Goal: Information Seeking & Learning: Learn about a topic

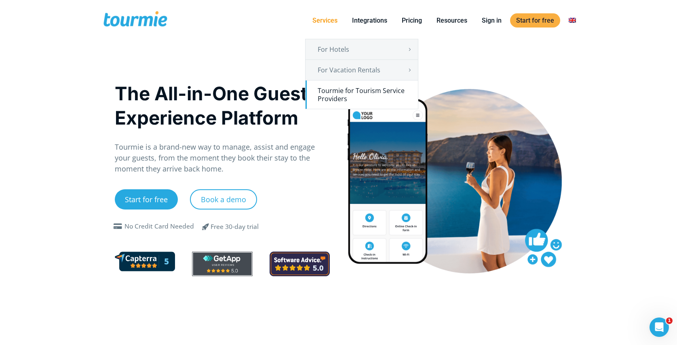
click at [342, 96] on link "Tourmie for Tourism Service Providers" at bounding box center [362, 94] width 112 height 28
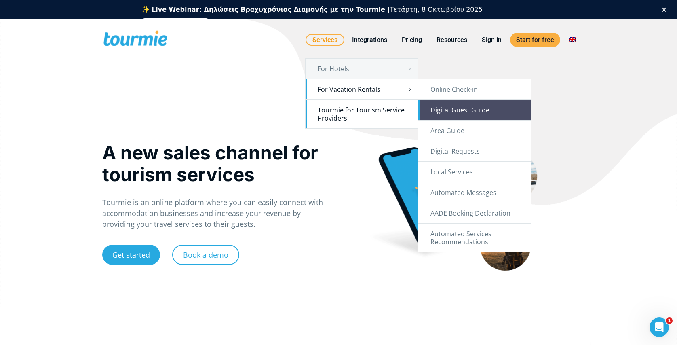
click at [459, 107] on link "Digital Guest Guide" at bounding box center [475, 110] width 112 height 20
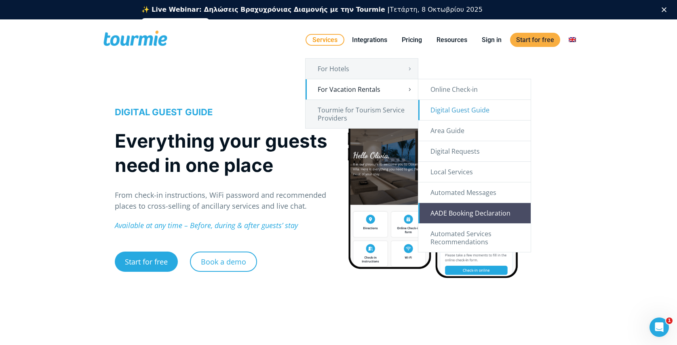
click at [453, 218] on link "AADE Booking Declaration" at bounding box center [475, 213] width 112 height 20
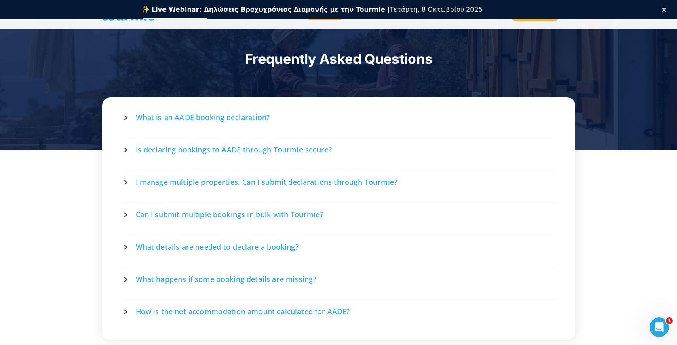
scroll to position [1472, 0]
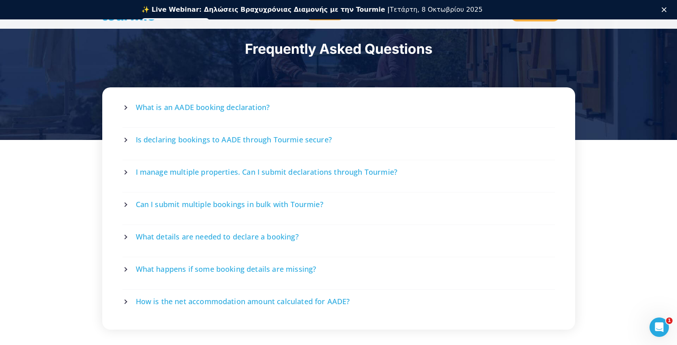
click at [232, 111] on span "What is an AADE booking declaration?" at bounding box center [203, 107] width 134 height 10
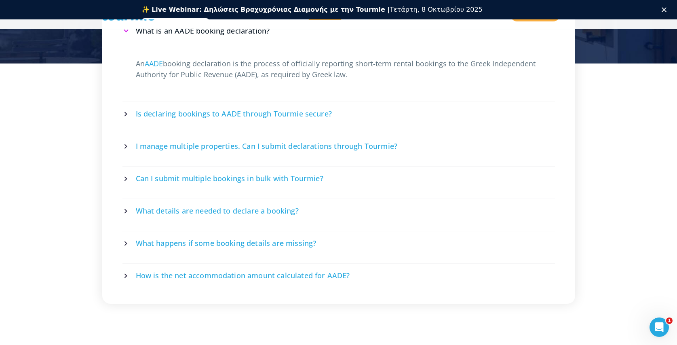
scroll to position [1551, 0]
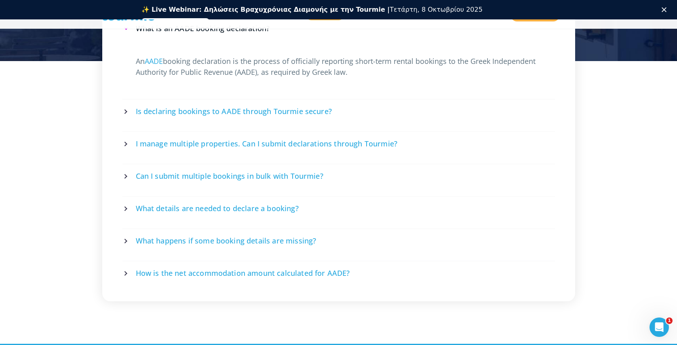
click at [264, 145] on link "I manage multiple properties. Can I submit declarations through Tourmie?" at bounding box center [339, 143] width 430 height 21
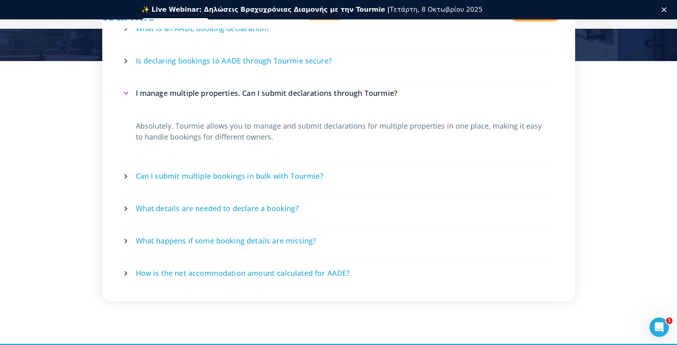
click at [289, 268] on span "How is the net accommodation amount calculated for AADE?" at bounding box center [243, 273] width 214 height 10
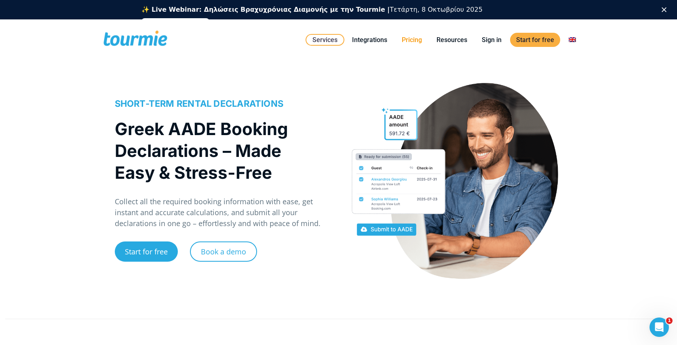
click at [408, 42] on link "Pricing" at bounding box center [412, 40] width 32 height 10
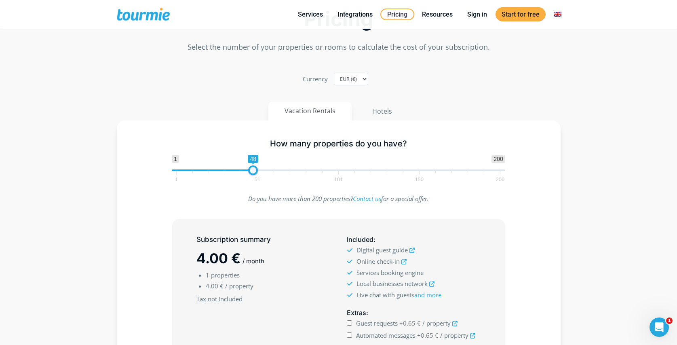
drag, startPoint x: 179, startPoint y: 170, endPoint x: 256, endPoint y: 169, distance: 77.2
click at [256, 169] on span at bounding box center [253, 170] width 10 height 10
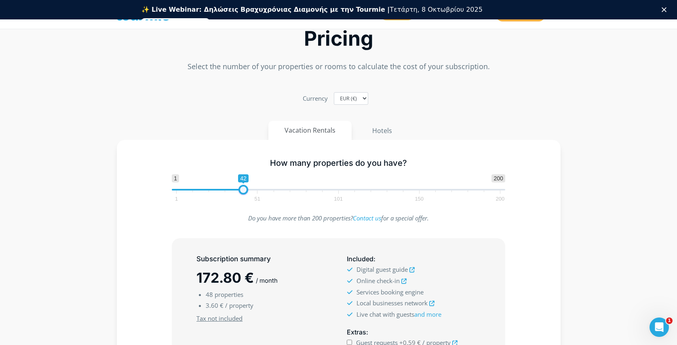
drag, startPoint x: 255, startPoint y: 169, endPoint x: 245, endPoint y: 174, distance: 11.2
click at [245, 174] on span "1 200 0 0 42 1 51 101 150 200" at bounding box center [339, 187] width 334 height 26
type input "41"
click at [243, 187] on span at bounding box center [242, 190] width 10 height 10
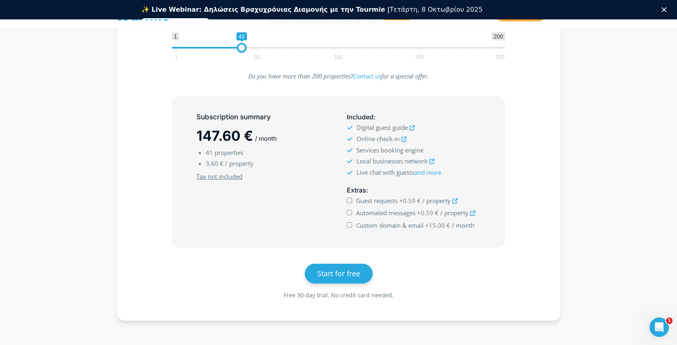
scroll to position [43, 0]
